Goal: Information Seeking & Learning: Learn about a topic

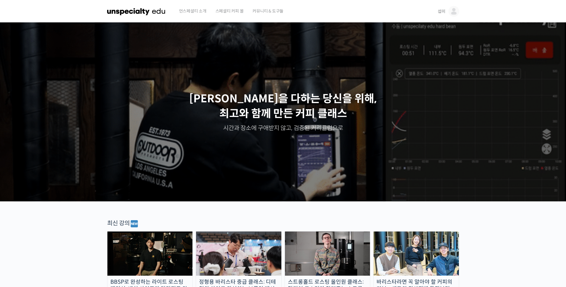
click at [443, 10] on span "섭미" at bounding box center [441, 11] width 8 height 5
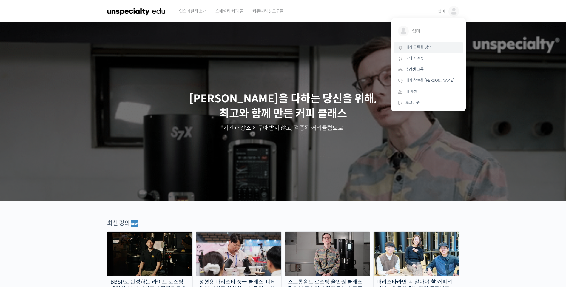
click at [435, 47] on link "내가 등록한 강의" at bounding box center [428, 47] width 70 height 11
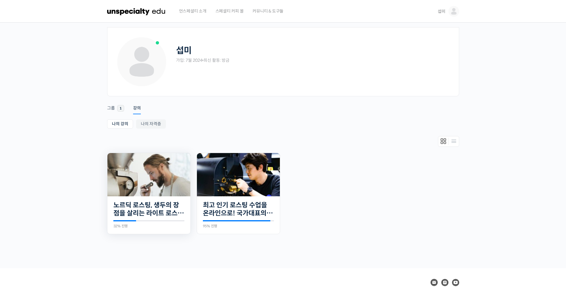
click at [131, 184] on img at bounding box center [148, 174] width 83 height 43
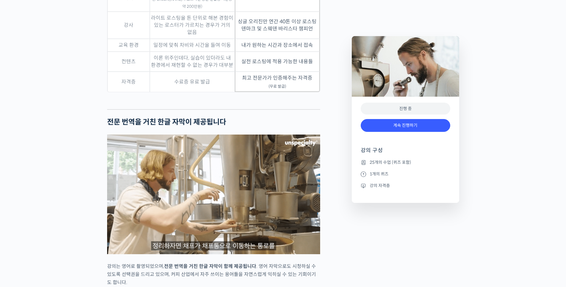
scroll to position [1878, 0]
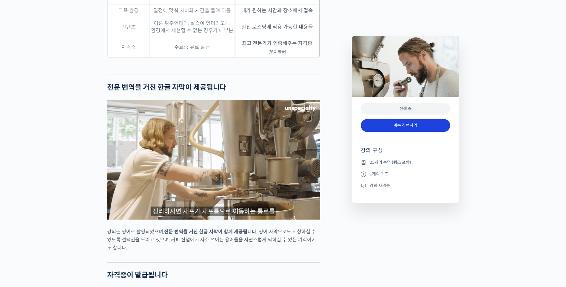
click at [400, 124] on link "계속 진행하기" at bounding box center [404, 125] width 89 height 13
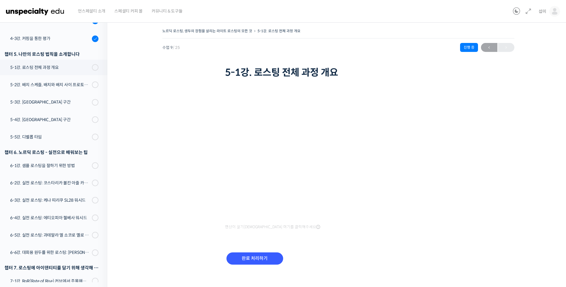
scroll to position [263, 0]
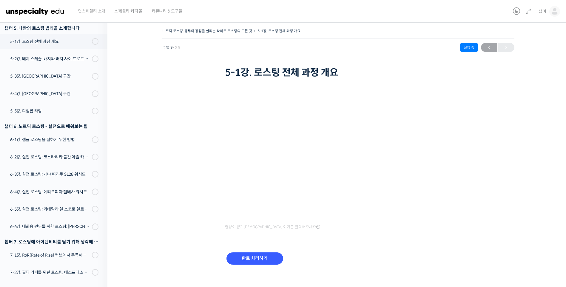
click at [555, 116] on div "노르딕 로스팅, 생두의 장점을 살리는 라이트 로스팅의 모든 것 5-1강. 로스팅 전체 과정 개요 진행 중 수업 9 / 25 진행 중 [DATE…" at bounding box center [337, 155] width 461 height 275
click at [273, 260] on input "완료 처리하기" at bounding box center [254, 258] width 57 height 12
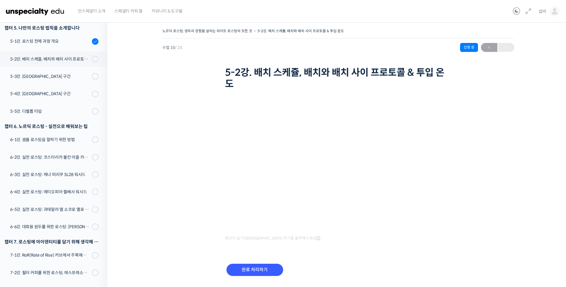
scroll to position [292, 0]
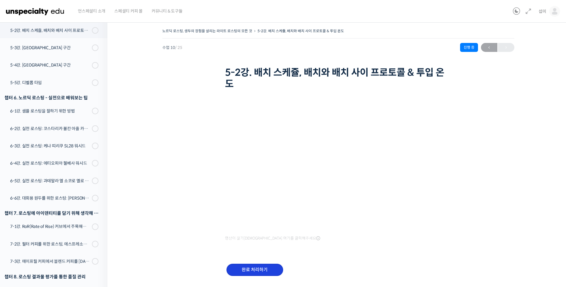
click at [266, 268] on input "완료 처리하기" at bounding box center [254, 270] width 57 height 12
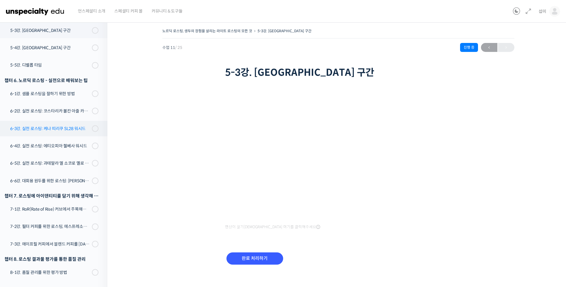
scroll to position [221, 0]
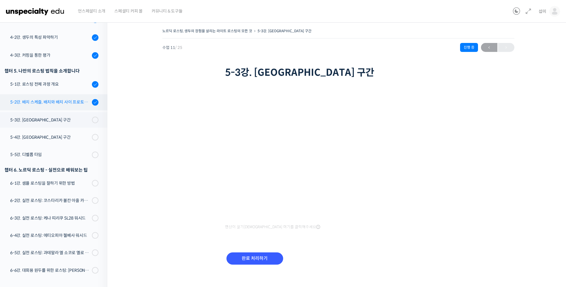
click at [61, 105] on div "5-2강. 배치 스케쥴, 배치와 배치 사이 프로토콜 & 투입 온도" at bounding box center [50, 102] width 80 height 7
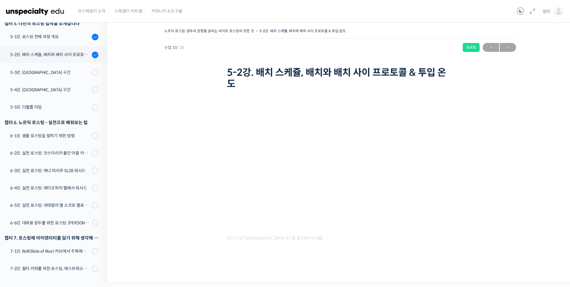
scroll to position [292, 0]
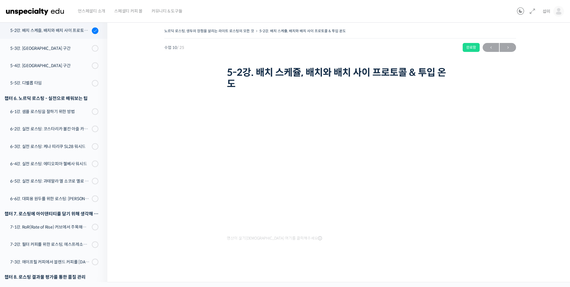
click at [518, 216] on div "노르딕 로스팅, 생두의 장점을 살리는 라이트 로스팅의 모든 것 5-2강. 배치 스케쥴, 배치와 배치 사이 프로토콜 & 투입 온도 완료함 수업 …" at bounding box center [340, 148] width 406 height 243
click at [499, 106] on div "노르딕 로스팅, 생두의 장점을 살리는 라이트 로스팅의 모든 것 5-2강. 배치 스케쥴, 배치와 배치 사이 프로토콜 & 투입 온도 완료함 수업 …" at bounding box center [340, 148] width 406 height 243
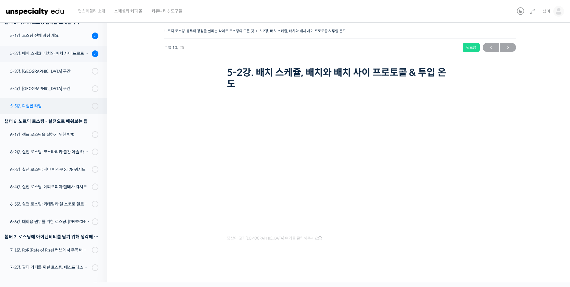
scroll to position [262, 0]
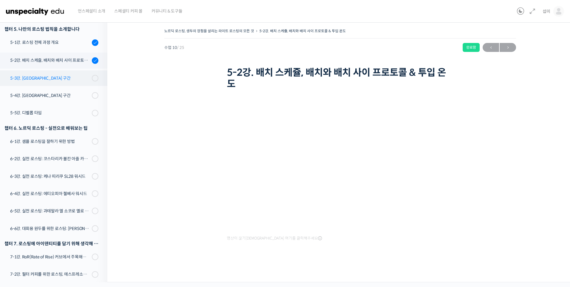
click at [59, 75] on div "5-3강. [GEOGRAPHIC_DATA] 구간" at bounding box center [50, 78] width 80 height 7
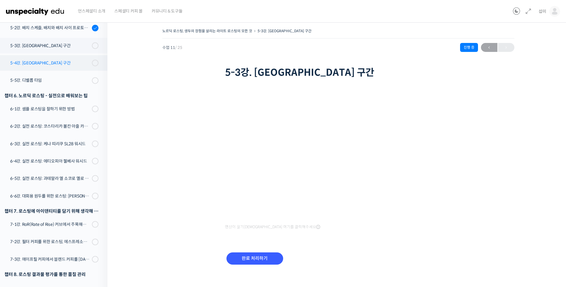
scroll to position [280, 0]
